Goal: Task Accomplishment & Management: Complete application form

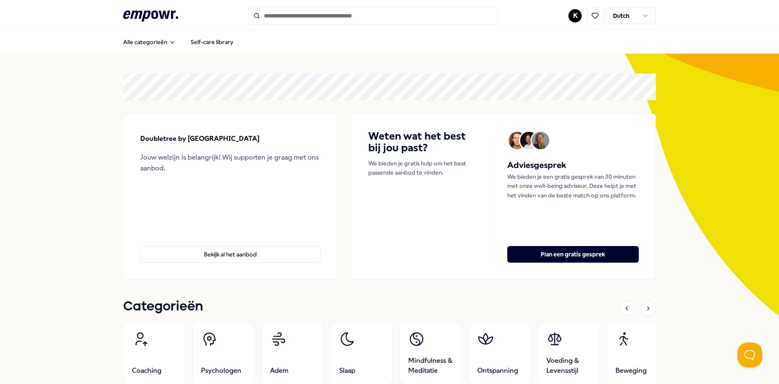
click at [628, 18] on html ".empowr-logo_svg__cls-1{fill:#03032f} K Dutch Alle categorieën Self-care librar…" at bounding box center [389, 192] width 779 height 384
click at [570, 18] on html ".empowr-logo_svg__cls-1{fill:#03032f} K Dutch Alle categorieën Self-care librar…" at bounding box center [389, 192] width 779 height 384
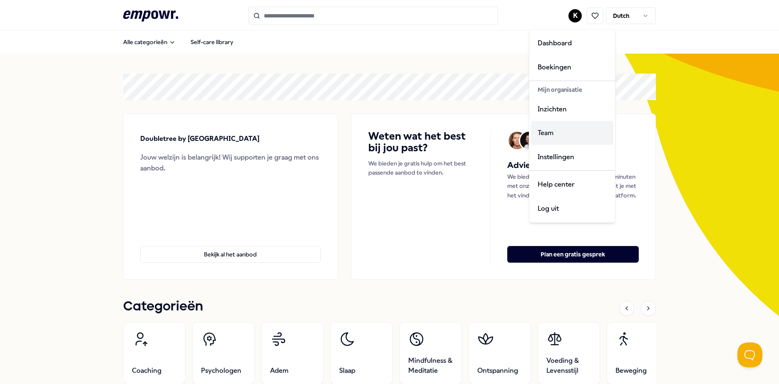
click at [558, 136] on div "Team" at bounding box center [572, 133] width 82 height 24
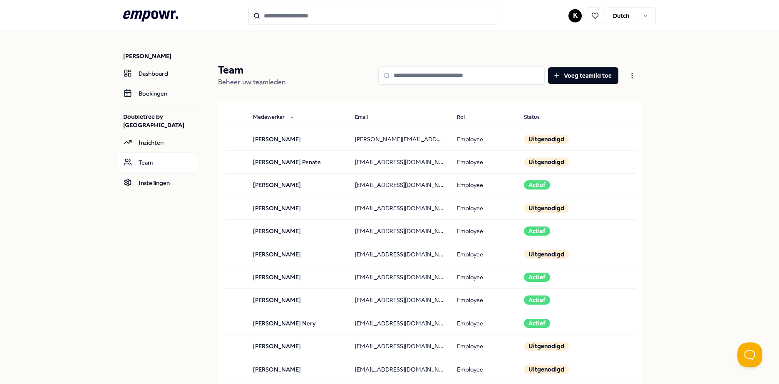
click at [438, 72] on input at bounding box center [461, 76] width 166 height 18
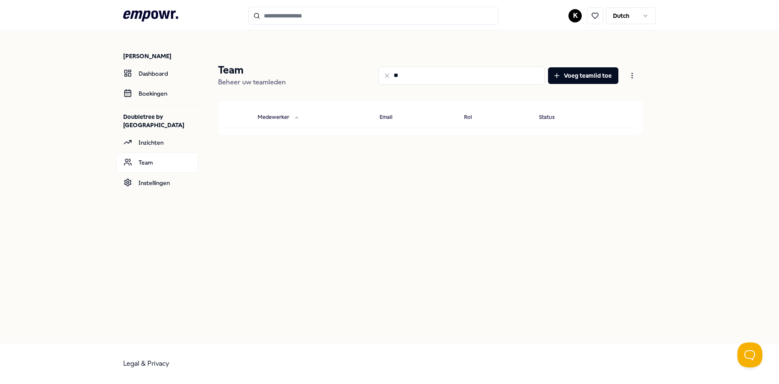
type input "*"
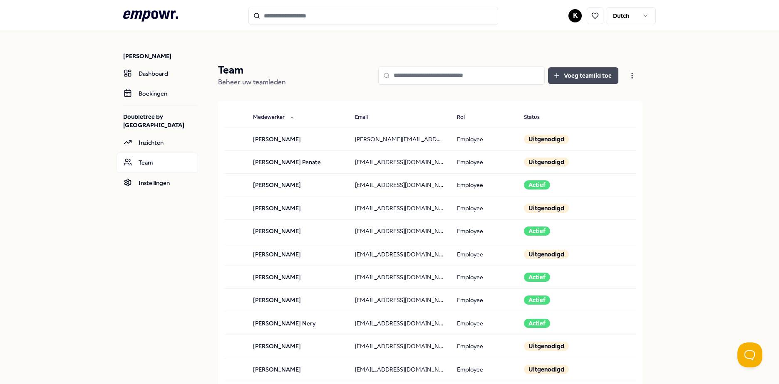
click at [564, 77] on button "Voeg teamlid toe" at bounding box center [583, 75] width 70 height 17
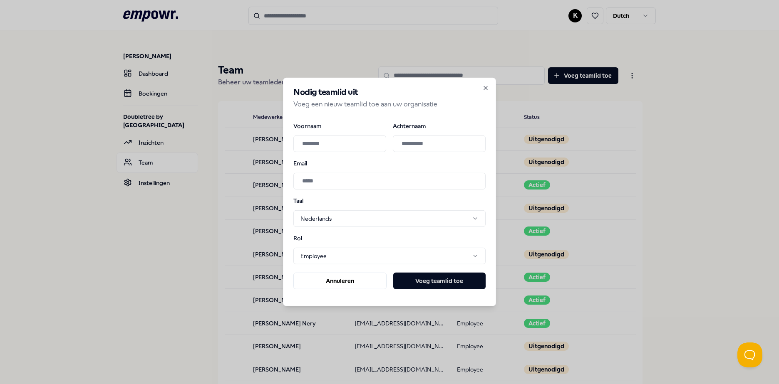
click at [329, 147] on input "Voornaam" at bounding box center [339, 143] width 93 height 17
type input "*******"
click at [441, 145] on input "Achternaam" at bounding box center [439, 143] width 93 height 17
paste input "**********"
type input "**********"
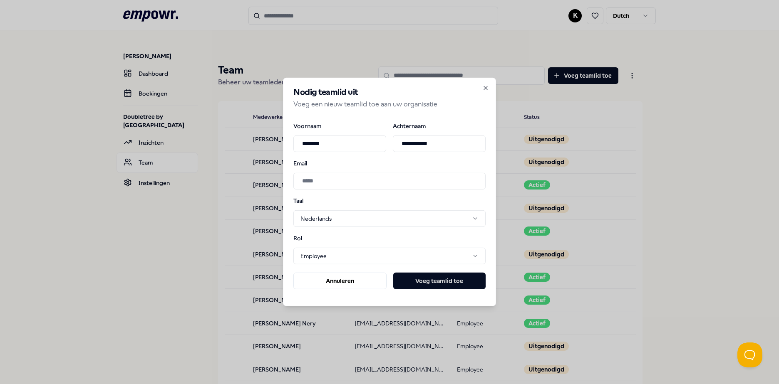
click at [325, 176] on input "Email" at bounding box center [389, 181] width 192 height 17
paste input "**********"
type input "**********"
click at [392, 215] on body ".empowr-logo_svg__cls-1{fill:#03032f} K Dutch [PERSON_NAME] Dashboard Boekingen…" at bounding box center [389, 192] width 779 height 384
select select "**"
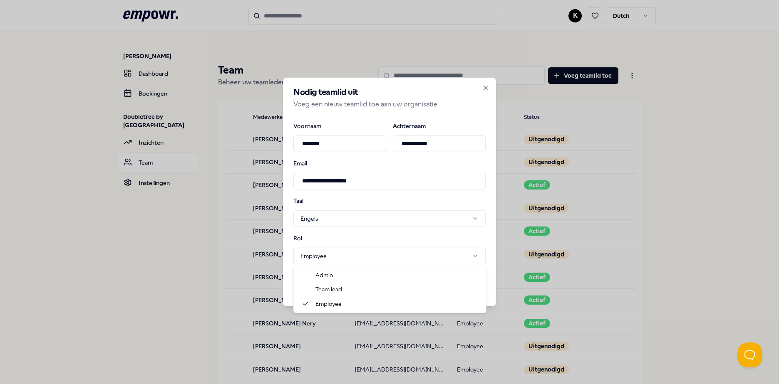
click at [336, 252] on body ".empowr-logo_svg__cls-1{fill:#03032f} K Dutch [PERSON_NAME] Dashboard Boekingen…" at bounding box center [389, 192] width 779 height 384
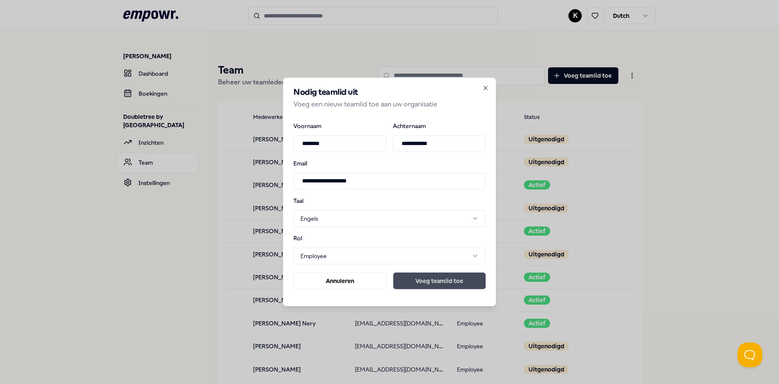
click at [435, 284] on button "Voeg teamlid toe" at bounding box center [439, 281] width 92 height 17
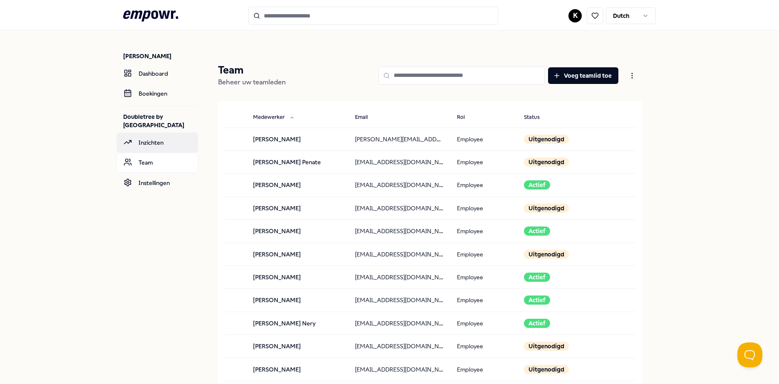
click at [148, 149] on link "Inzichten" at bounding box center [158, 143] width 82 height 20
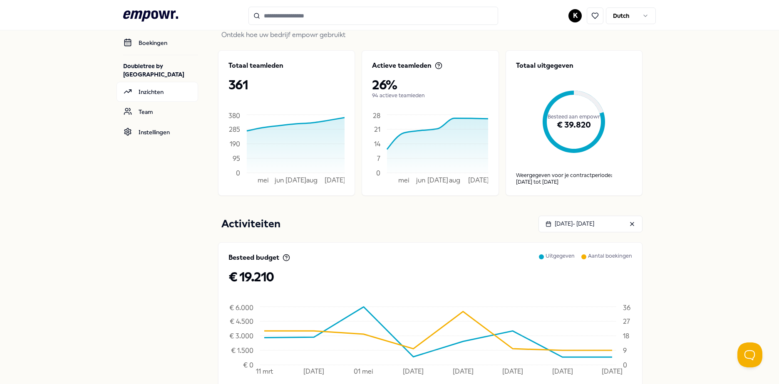
scroll to position [31, 0]
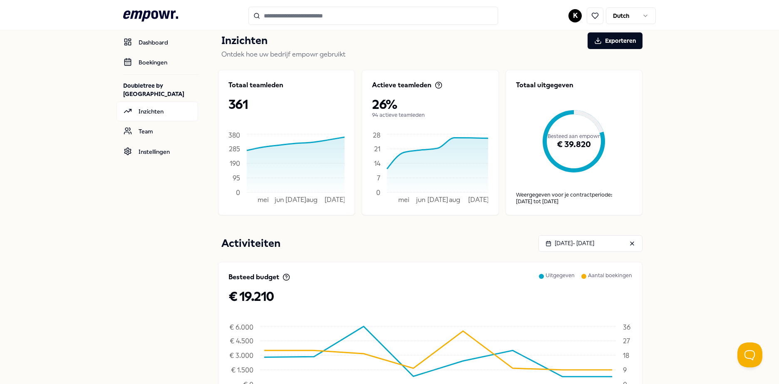
click at [705, 117] on div "[PERSON_NAME] Dashboard Boekingen Doubletree by [GEOGRAPHIC_DATA] Inzichten Tea…" at bounding box center [389, 296] width 779 height 594
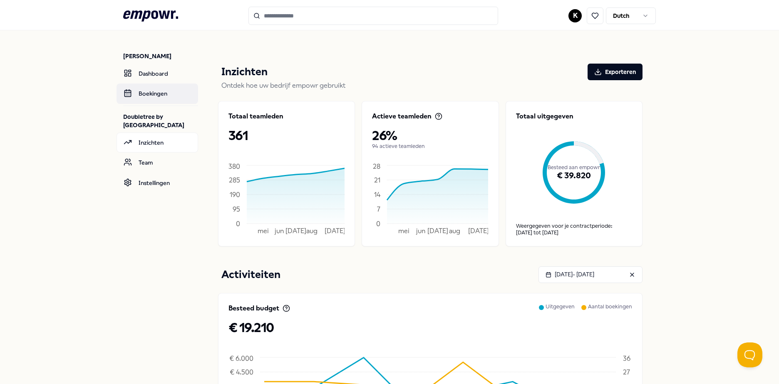
click at [154, 96] on link "Boekingen" at bounding box center [158, 94] width 82 height 20
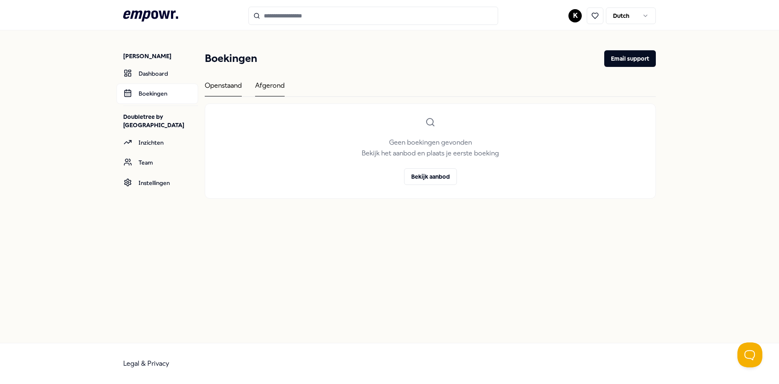
click at [273, 84] on div "Afgerond" at bounding box center [270, 88] width 30 height 16
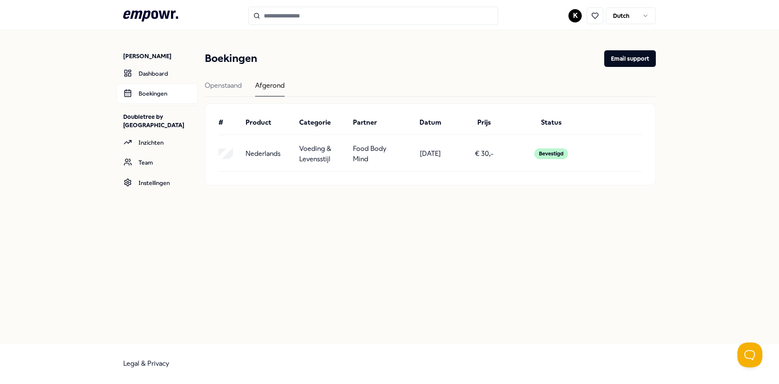
click at [141, 18] on icon ".empowr-logo_svg__cls-1{fill:#03032f}" at bounding box center [150, 15] width 55 height 15
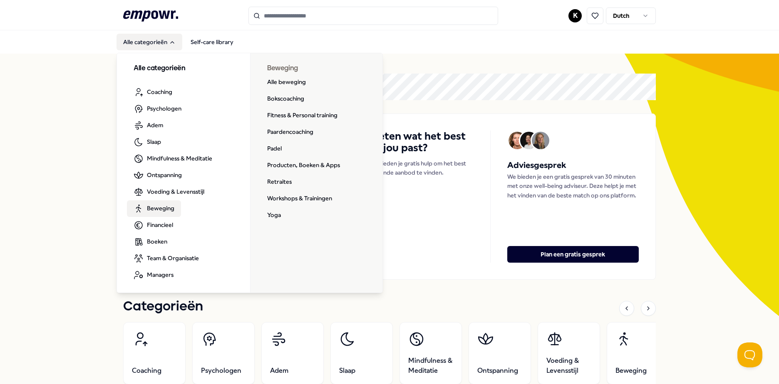
click at [156, 205] on span "Beweging" at bounding box center [160, 208] width 27 height 9
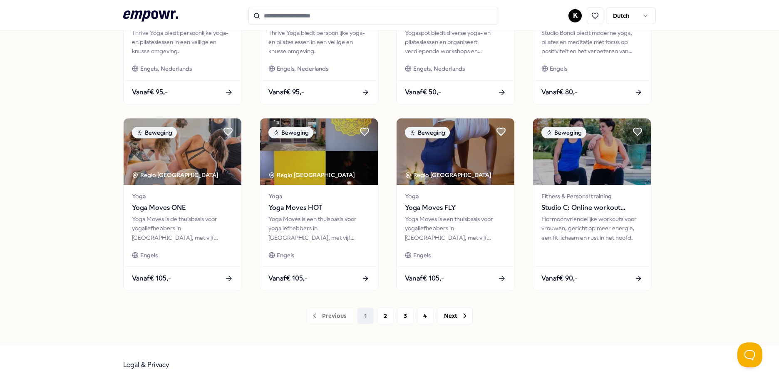
scroll to position [360, 0]
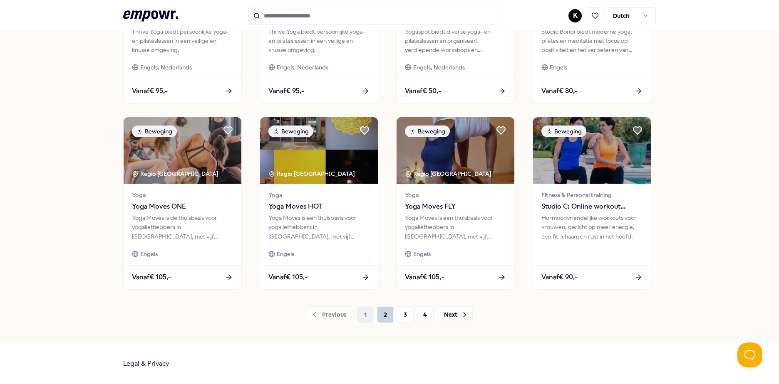
click at [377, 310] on button "2" at bounding box center [385, 315] width 17 height 17
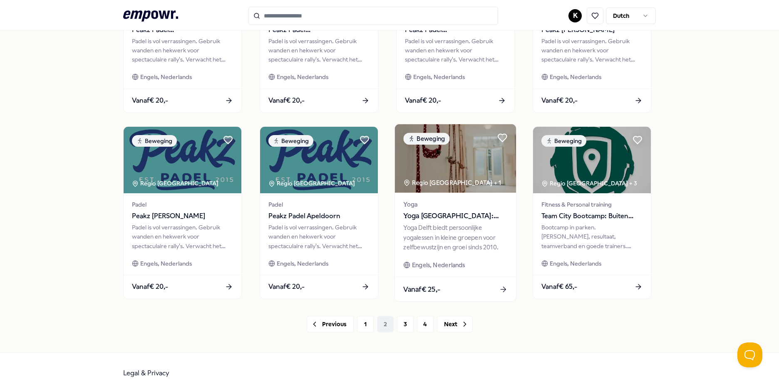
scroll to position [360, 0]
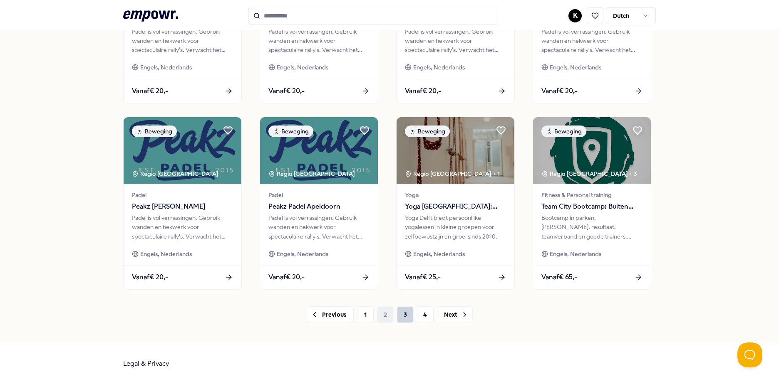
click at [398, 315] on button "3" at bounding box center [405, 315] width 17 height 17
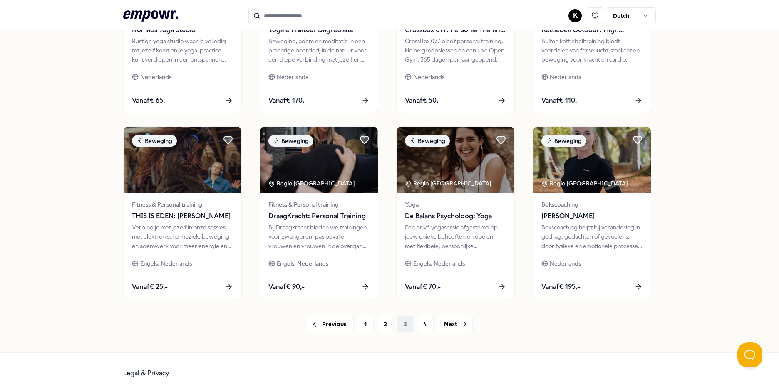
scroll to position [360, 0]
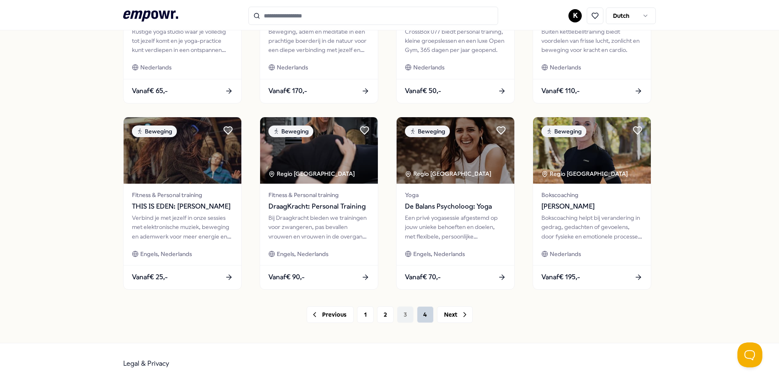
click at [417, 314] on button "4" at bounding box center [425, 315] width 17 height 17
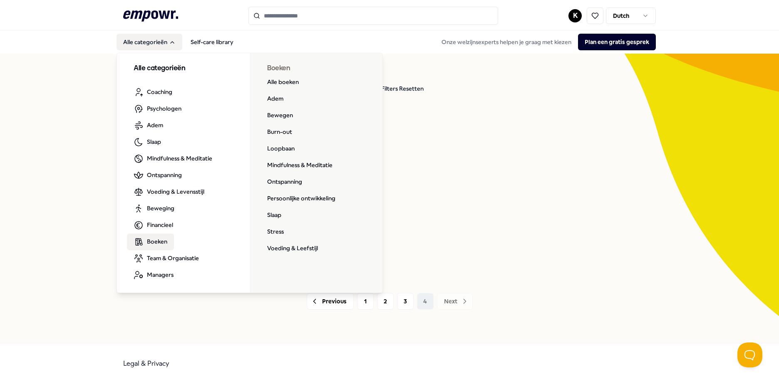
click at [166, 236] on link "Boeken" at bounding box center [150, 242] width 47 height 17
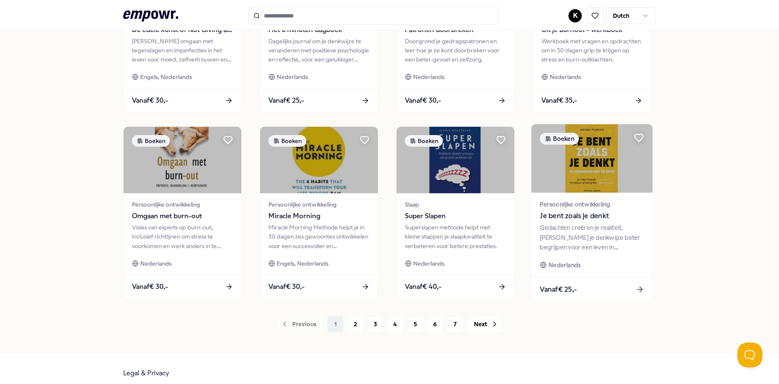
scroll to position [360, 0]
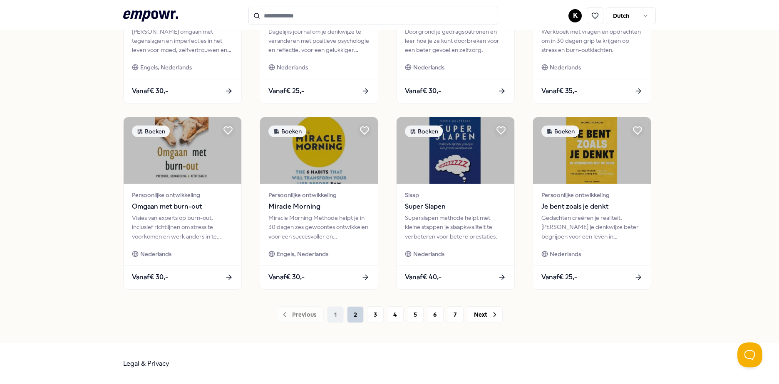
click at [349, 313] on button "2" at bounding box center [355, 315] width 17 height 17
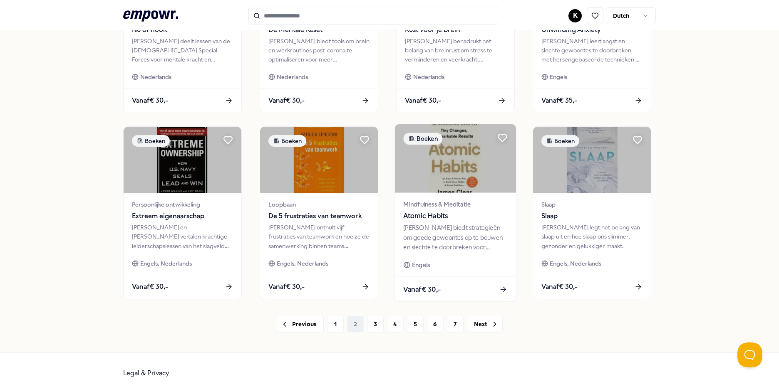
scroll to position [360, 0]
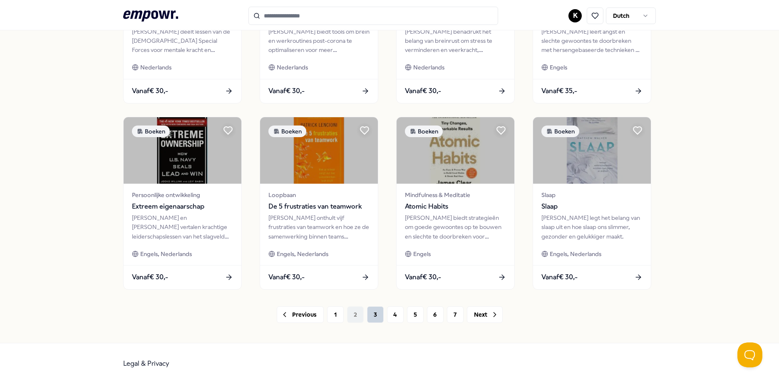
click at [372, 317] on button "3" at bounding box center [375, 315] width 17 height 17
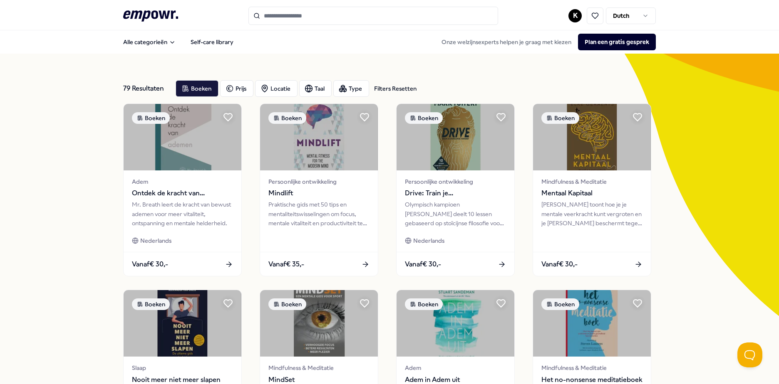
scroll to position [360, 0]
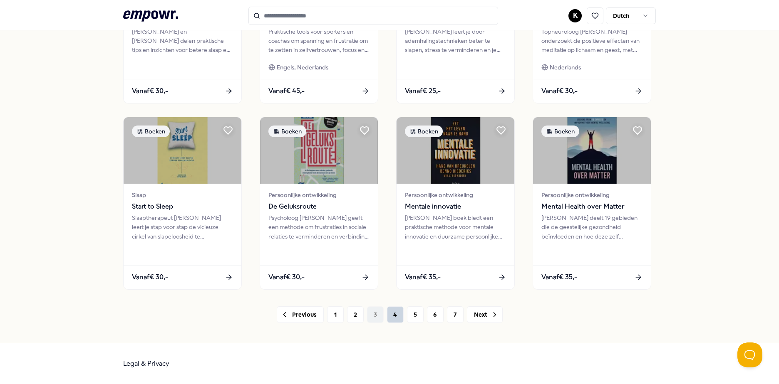
click at [396, 313] on button "4" at bounding box center [395, 315] width 17 height 17
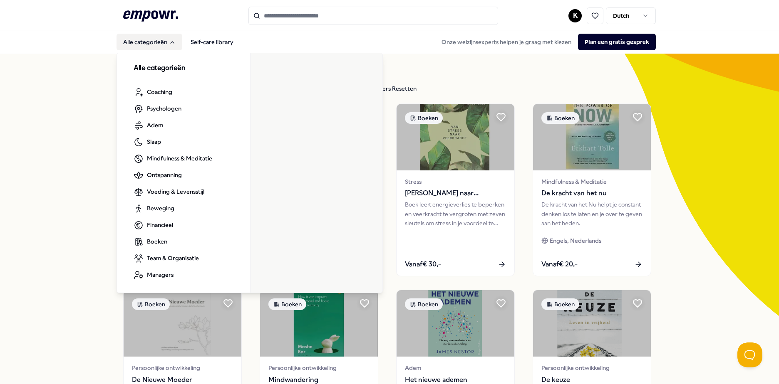
click at [160, 39] on button "Alle categorieën" at bounding box center [150, 42] width 66 height 17
click at [159, 39] on button "Alle categorieën" at bounding box center [150, 42] width 66 height 17
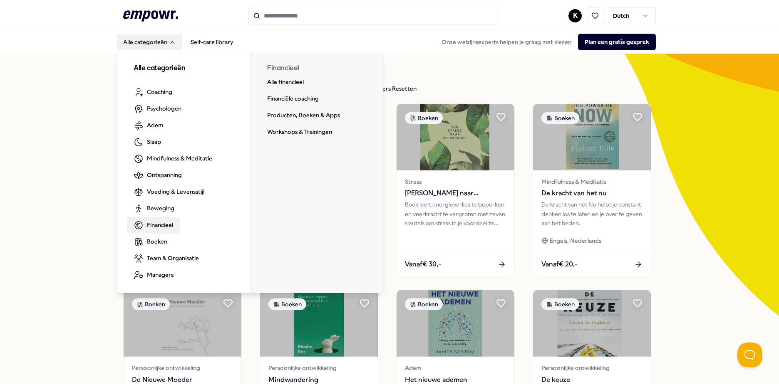
click at [155, 225] on span "Financieel" at bounding box center [160, 225] width 26 height 9
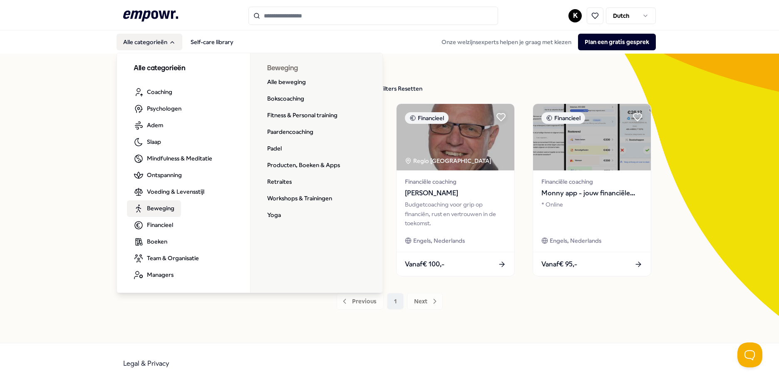
click at [166, 211] on span "Beweging" at bounding box center [160, 208] width 27 height 9
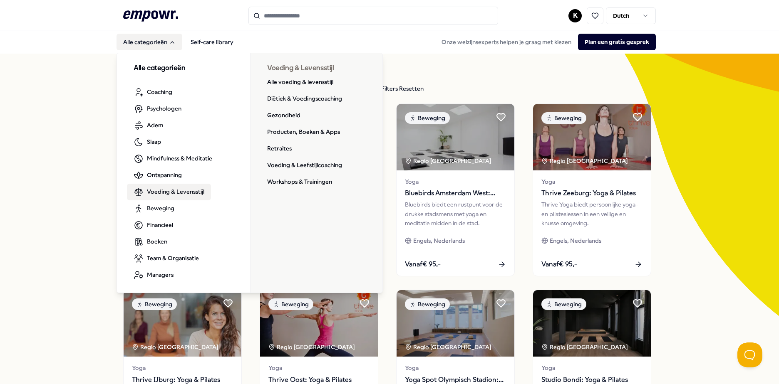
click at [163, 189] on span "Voeding & Levensstijl" at bounding box center [175, 191] width 57 height 9
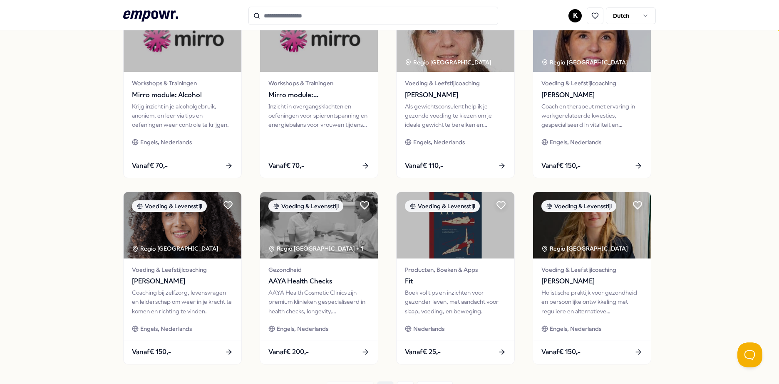
scroll to position [333, 0]
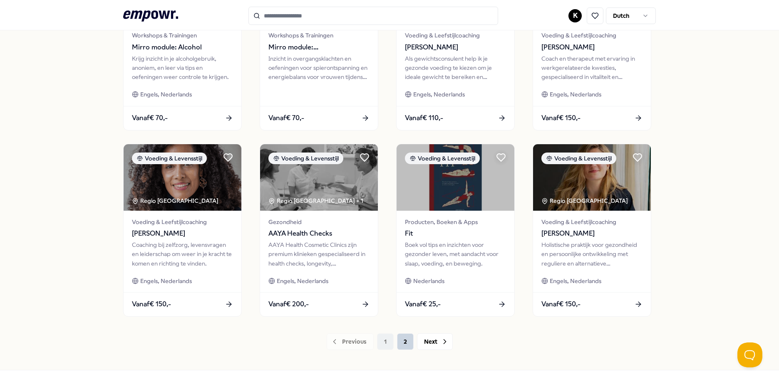
click at [405, 342] on button "2" at bounding box center [405, 342] width 17 height 17
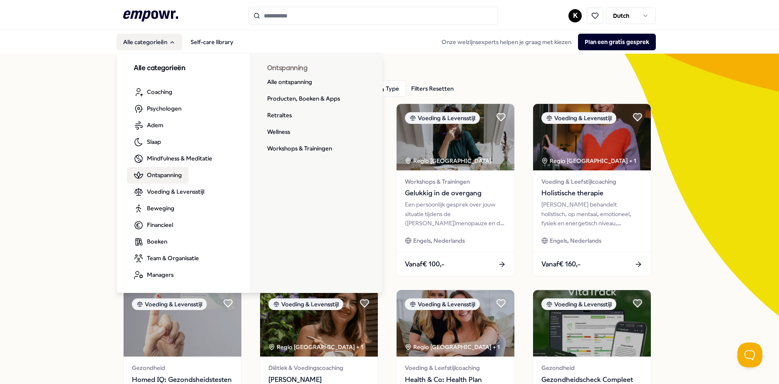
click at [164, 177] on span "Ontspanning" at bounding box center [164, 175] width 35 height 9
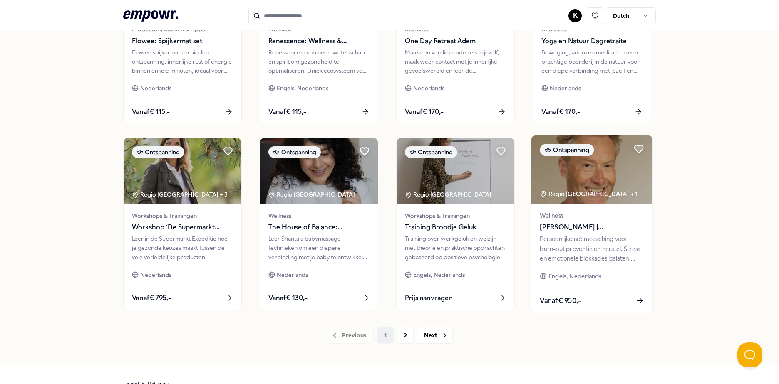
scroll to position [360, 0]
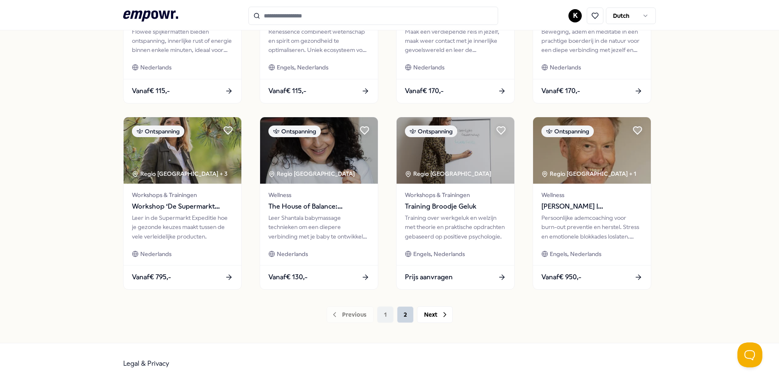
click at [403, 318] on button "2" at bounding box center [405, 315] width 17 height 17
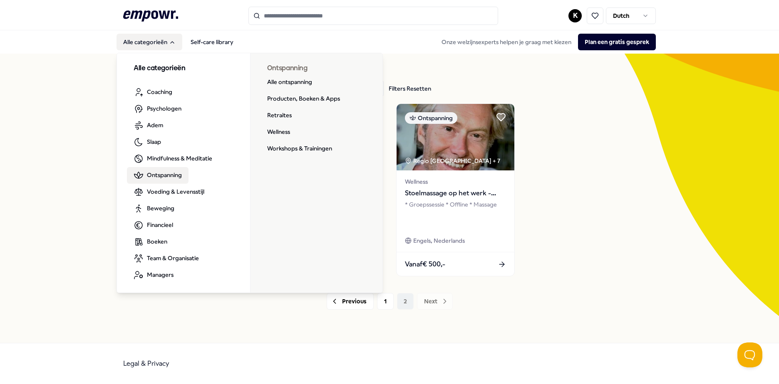
click at [174, 176] on span "Ontspanning" at bounding box center [164, 175] width 35 height 9
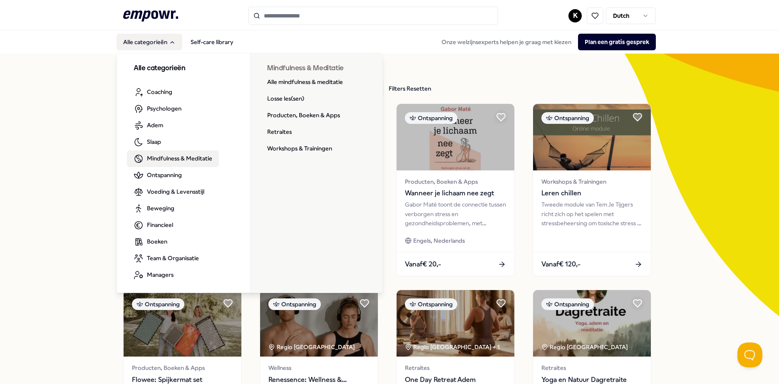
click at [163, 156] on span "Mindfulness & Meditatie" at bounding box center [179, 158] width 65 height 9
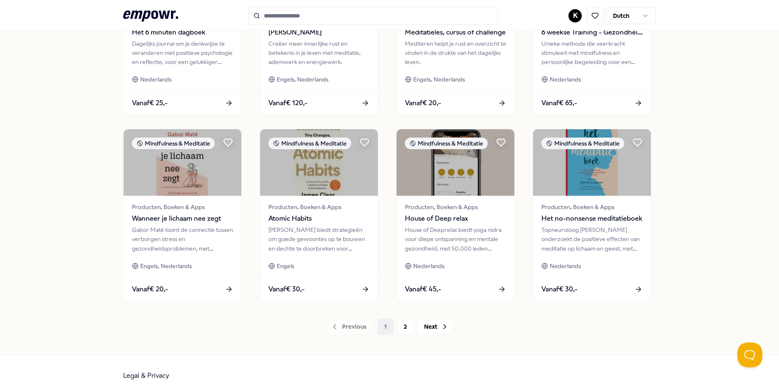
scroll to position [360, 0]
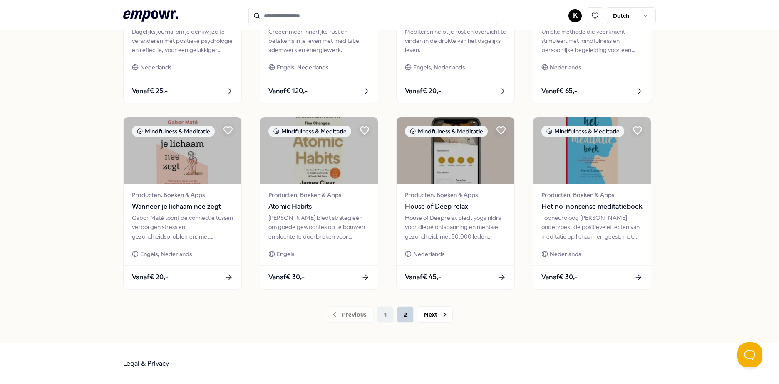
drag, startPoint x: 400, startPoint y: 313, endPoint x: 404, endPoint y: 310, distance: 4.4
click at [400, 313] on button "2" at bounding box center [405, 315] width 17 height 17
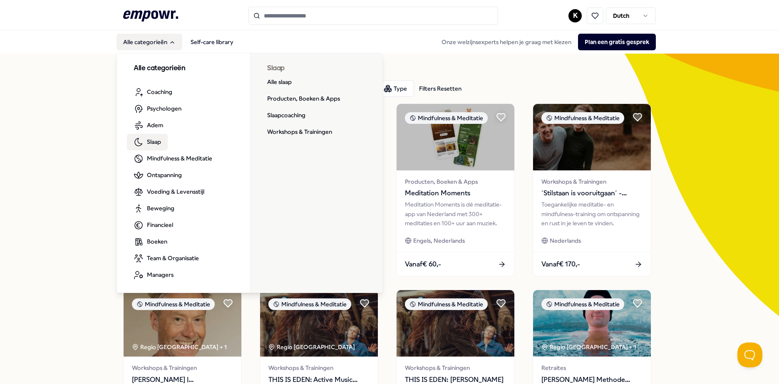
click at [154, 142] on span "Slaap" at bounding box center [154, 141] width 14 height 9
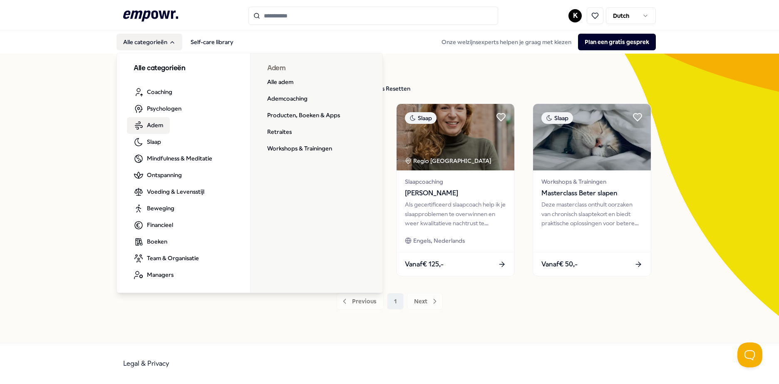
click at [155, 126] on span "Adem" at bounding box center [155, 125] width 16 height 9
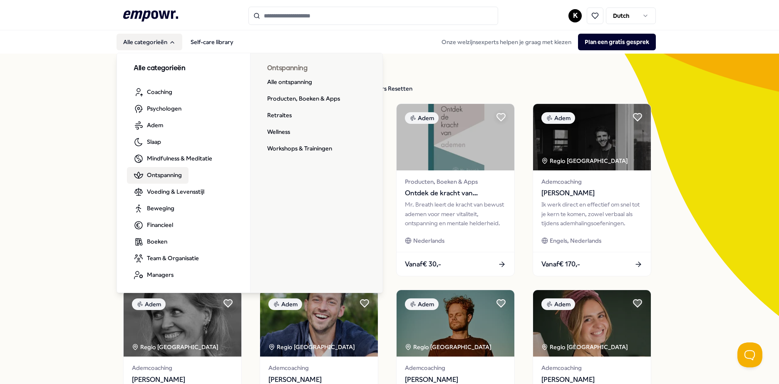
click at [159, 176] on span "Ontspanning" at bounding box center [164, 175] width 35 height 9
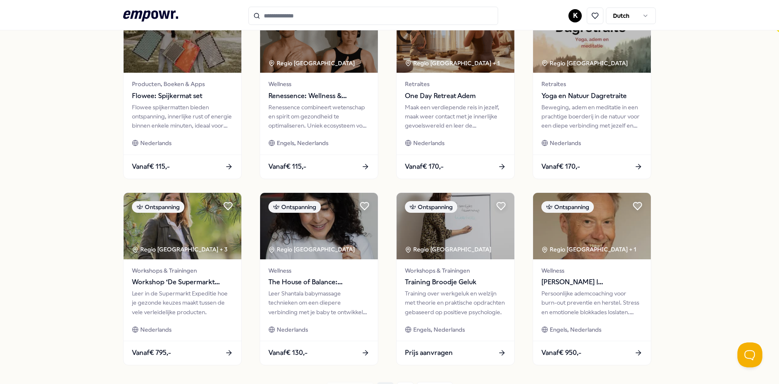
scroll to position [333, 0]
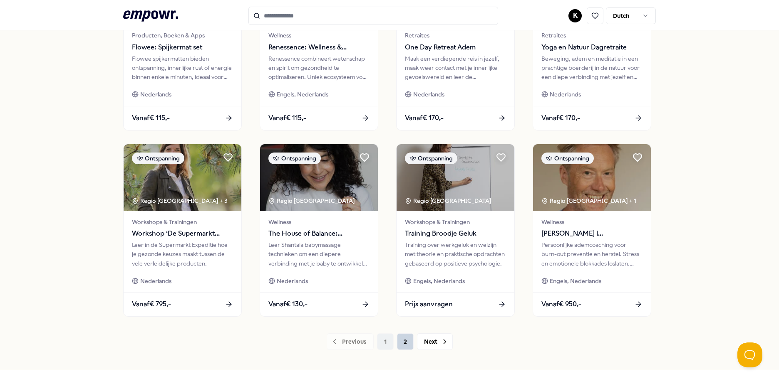
click at [402, 346] on button "2" at bounding box center [405, 342] width 17 height 17
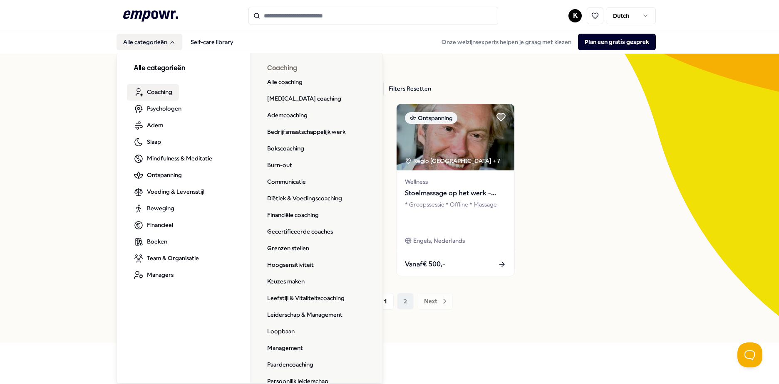
click at [163, 94] on span "Coaching" at bounding box center [159, 91] width 25 height 9
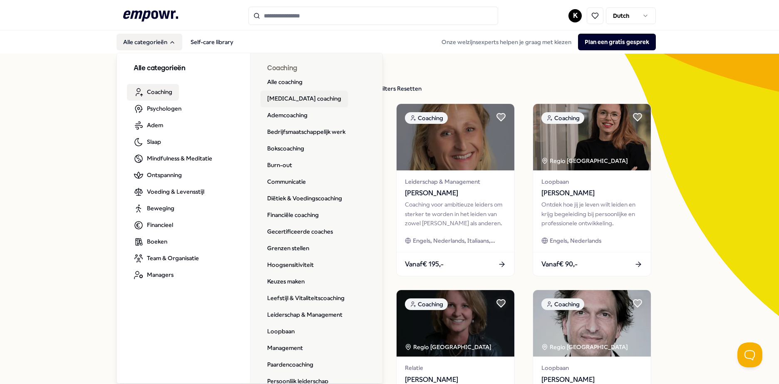
click at [290, 100] on link "[MEDICAL_DATA] coaching" at bounding box center [303, 99] width 87 height 17
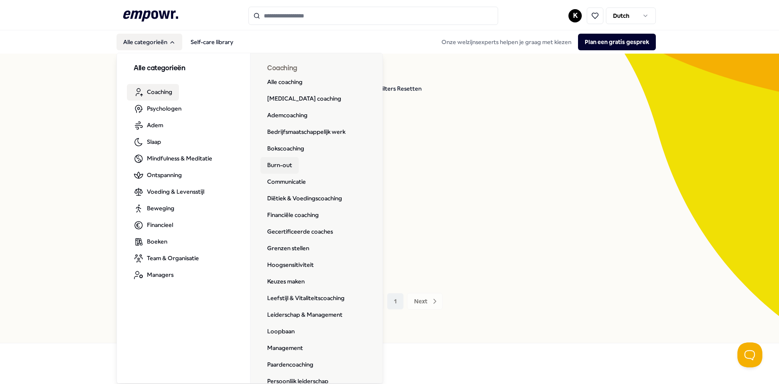
click at [278, 166] on link "Burn-out" at bounding box center [279, 165] width 38 height 17
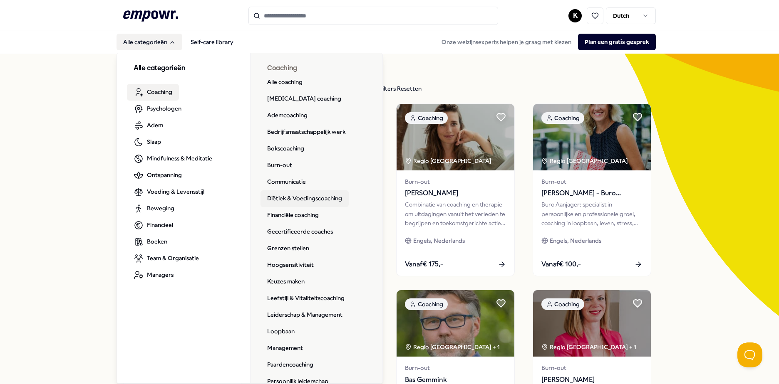
click at [297, 198] on link "Diëtiek & Voedingscoaching" at bounding box center [304, 199] width 88 height 17
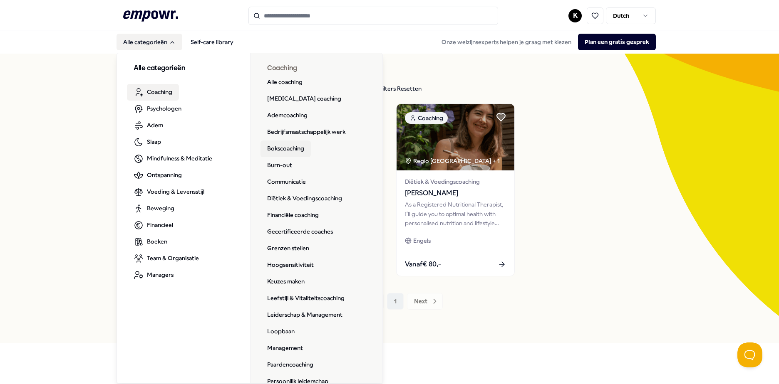
click at [285, 147] on link "Bokscoaching" at bounding box center [285, 149] width 50 height 17
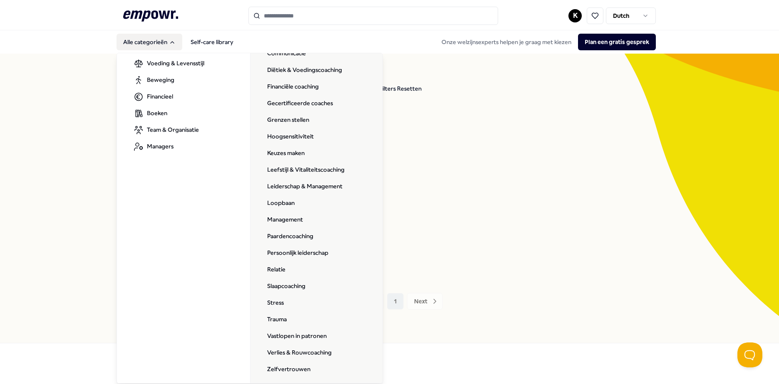
scroll to position [132, 0]
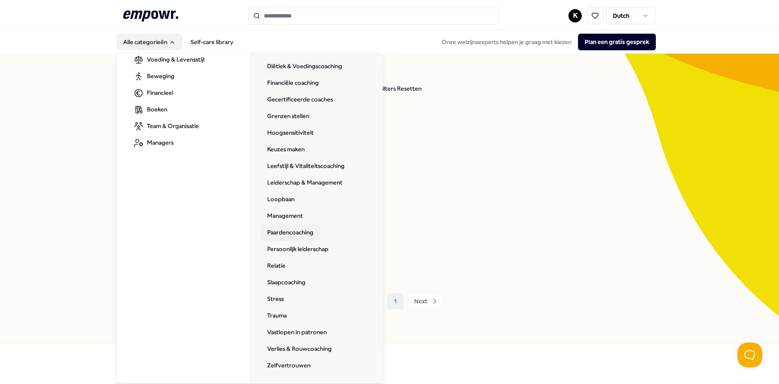
click at [301, 229] on link "Paardencoaching" at bounding box center [290, 233] width 60 height 17
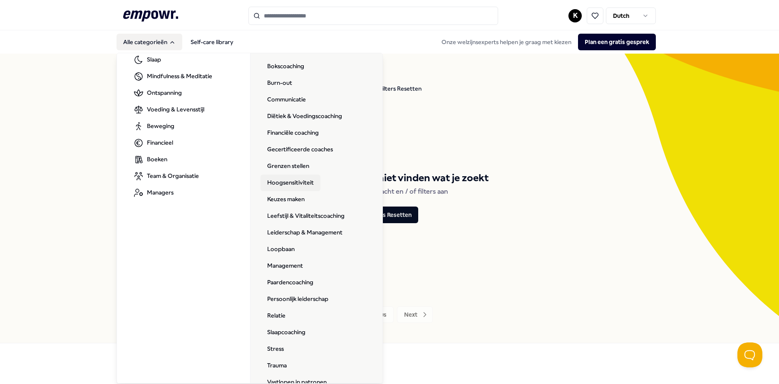
scroll to position [83, 0]
click at [277, 316] on link "Relatie" at bounding box center [276, 315] width 32 height 17
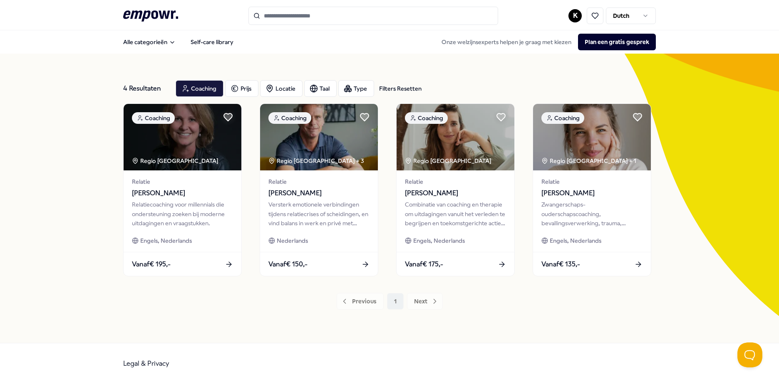
click at [155, 12] on icon ".empowr-logo_svg__cls-1{fill:#03032f}" at bounding box center [150, 15] width 55 height 15
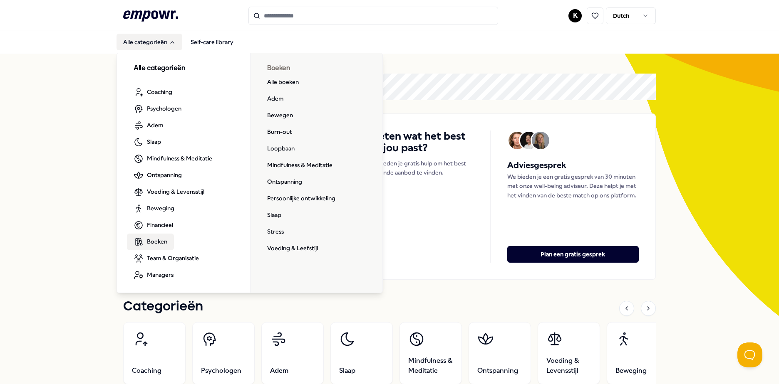
click at [161, 242] on span "Boeken" at bounding box center [157, 241] width 20 height 9
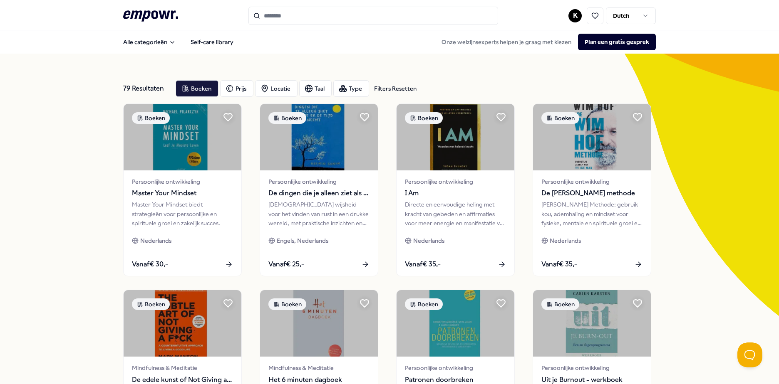
click at [667, 248] on div "79 Resultaten Filters Resetten Boeken Prijs Locatie Taal Type Filters Resetten …" at bounding box center [389, 379] width 779 height 650
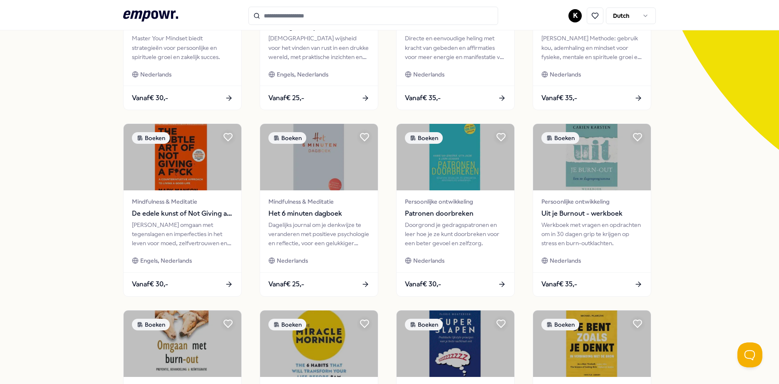
scroll to position [83, 0]
